Goal: Information Seeking & Learning: Check status

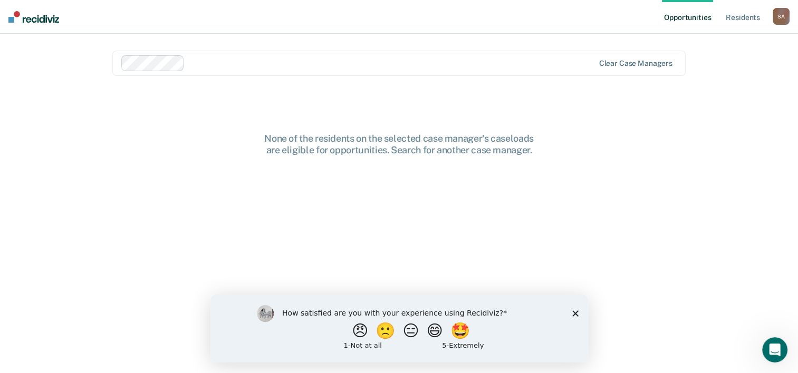
click at [577, 314] on icon "Close survey" at bounding box center [574, 313] width 6 height 6
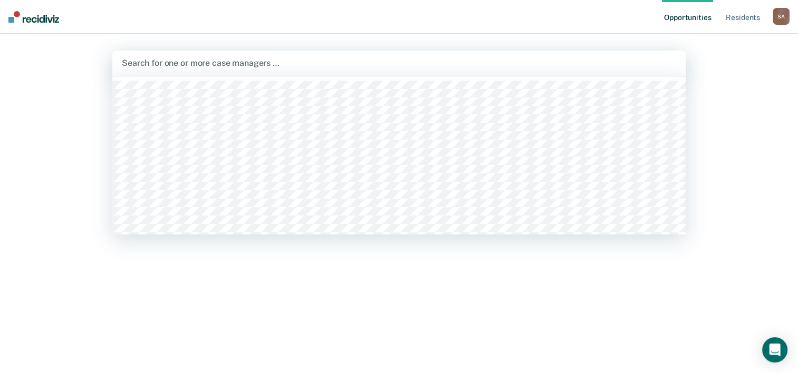
click at [202, 64] on div at bounding box center [399, 63] width 554 height 12
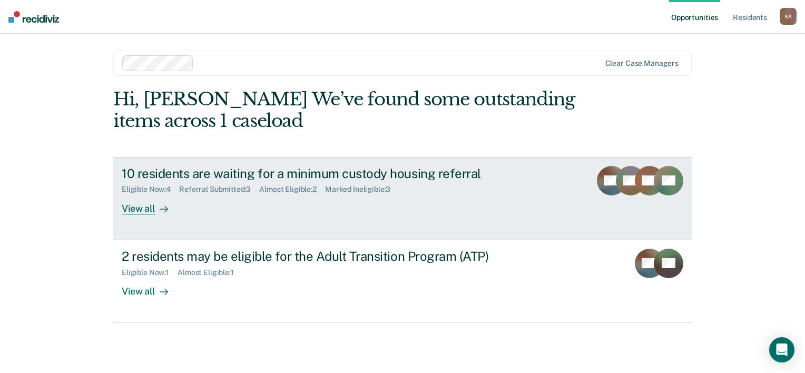
click at [199, 181] on div "Eligible Now : 4 Referral Submitted : 3 Almost Eligible : 2 Marked Ineligible :…" at bounding box center [307, 187] width 370 height 13
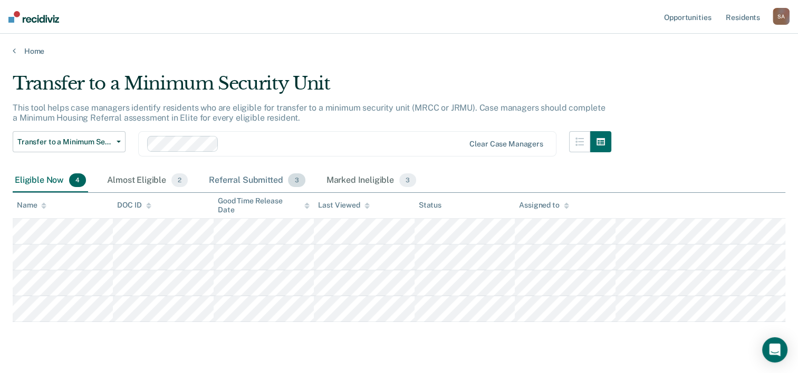
click at [239, 180] on div "Referral Submitted 3" at bounding box center [257, 180] width 100 height 23
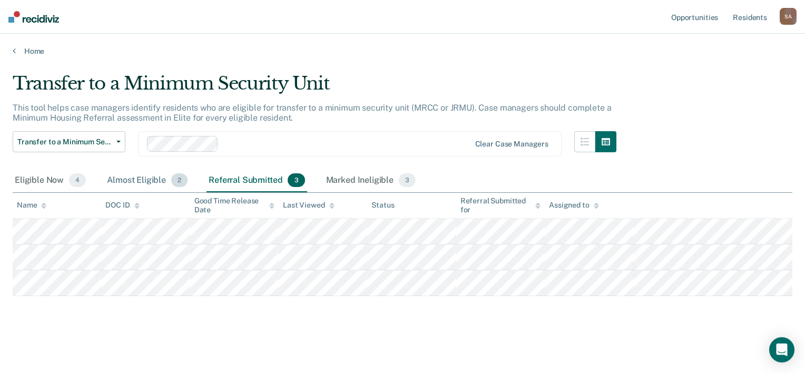
click at [158, 186] on div "Almost Eligible 2" at bounding box center [147, 180] width 85 height 23
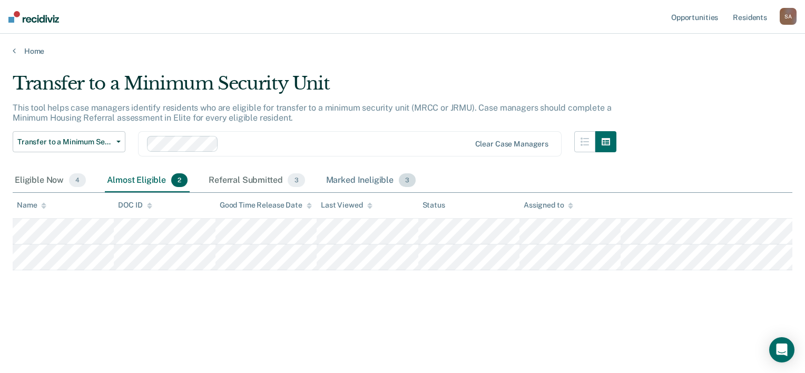
click at [353, 178] on div "Marked Ineligible 3" at bounding box center [371, 180] width 94 height 23
